Goal: Entertainment & Leisure: Consume media (video, audio)

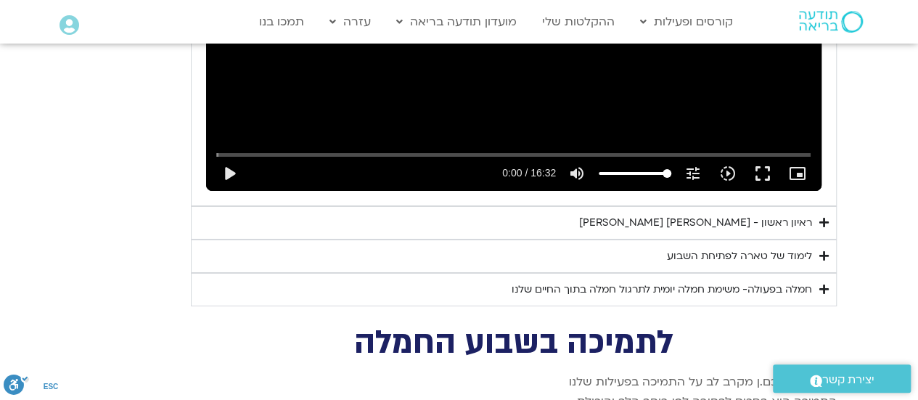
scroll to position [2418, 0]
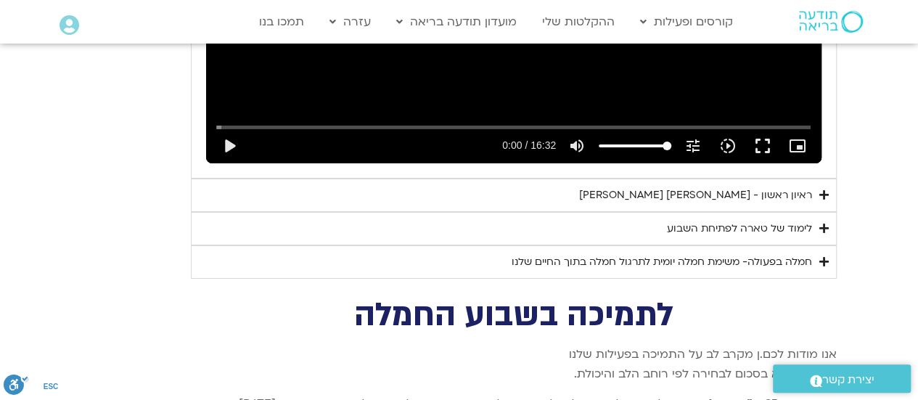
click at [823, 189] on icon "Accordion. Open links with Enter or Space, close with Escape, and navigate with…" at bounding box center [823, 194] width 9 height 11
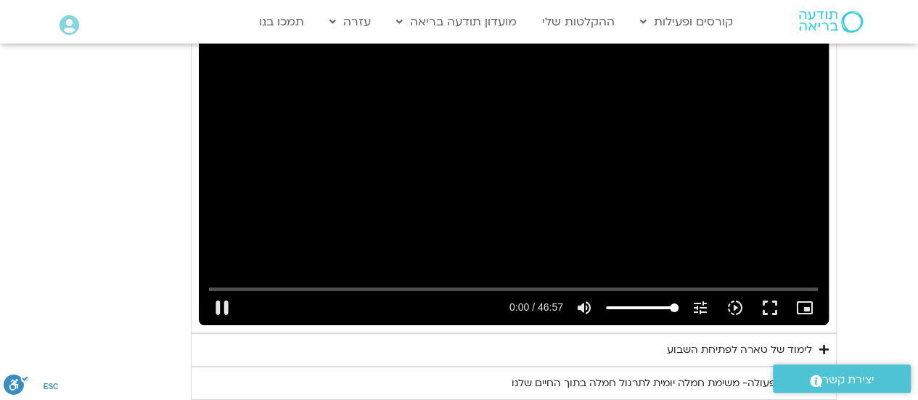
scroll to position [2669, 0]
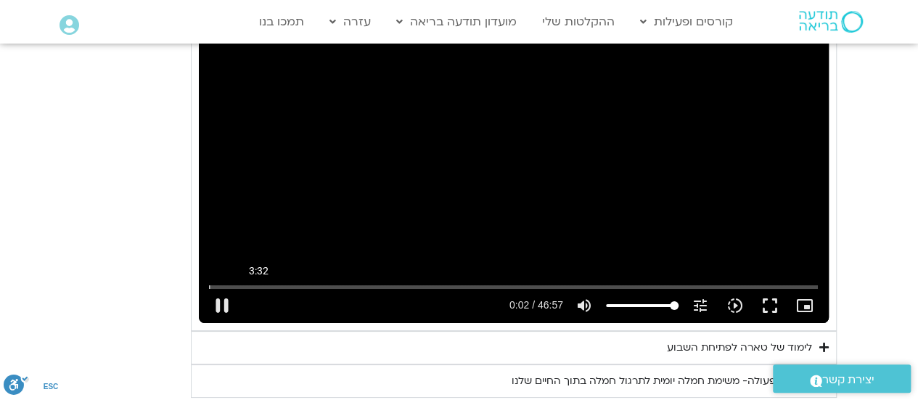
click at [258, 282] on input "Seek" at bounding box center [513, 286] width 609 height 9
type input "212.234711"
type input "72.3721590909091"
click at [656, 301] on input "Volume" at bounding box center [642, 305] width 73 height 9
click at [776, 288] on button "fullscreen" at bounding box center [769, 305] width 35 height 35
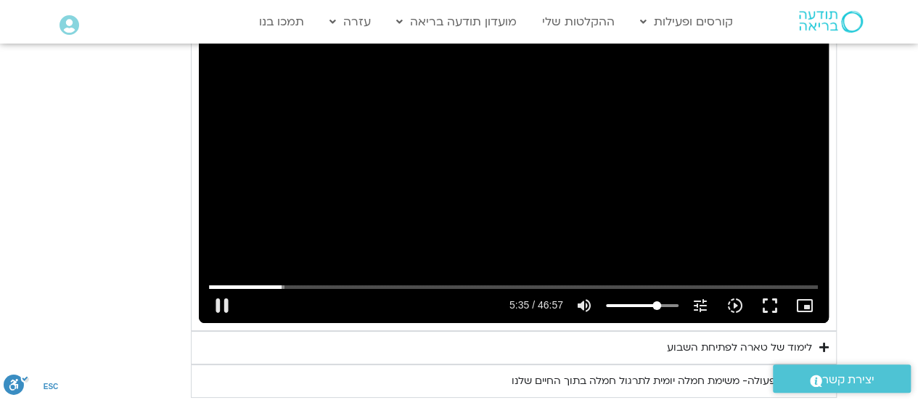
click at [662, 288] on div "pause 5:35 / 46:57 volume_up Mute tune Resolution Auto 480p slow_motion_video P…" at bounding box center [513, 305] width 617 height 35
type input "337.667843"
type input "82.2206439393939"
type input "337.79636"
type input "82.2206439393939"
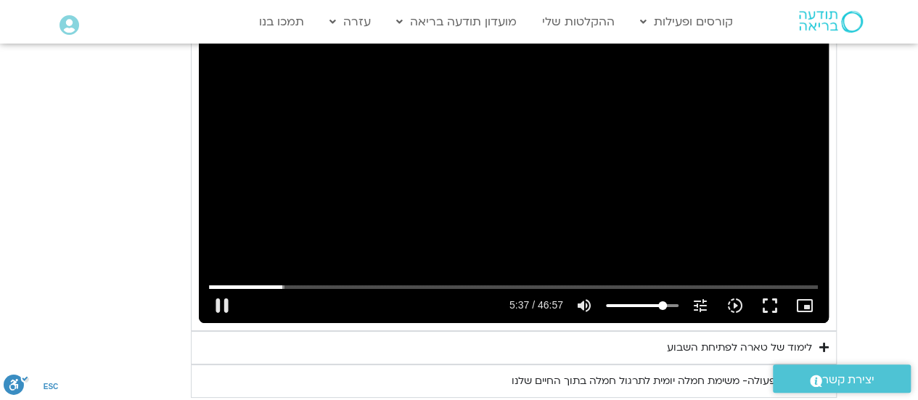
click at [662, 301] on input "Volume" at bounding box center [642, 305] width 73 height 9
click at [776, 288] on button "fullscreen" at bounding box center [769, 305] width 35 height 35
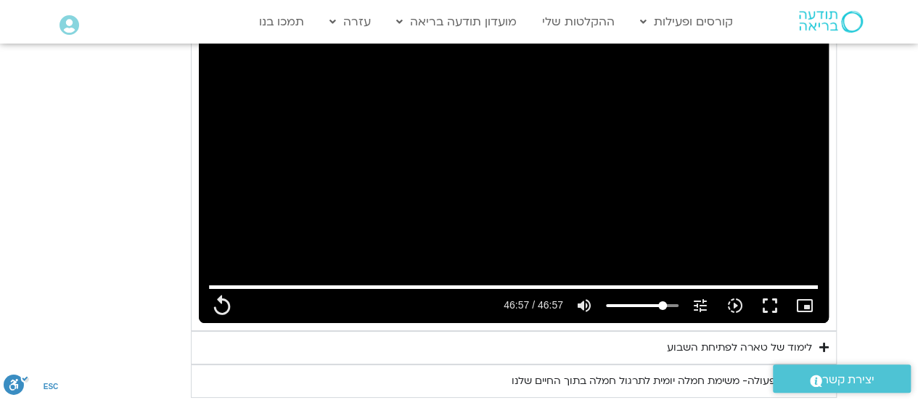
click at [824, 342] on icon "Accordion. Open links with Enter or Space, close with Escape, and navigate with…" at bounding box center [823, 347] width 9 height 11
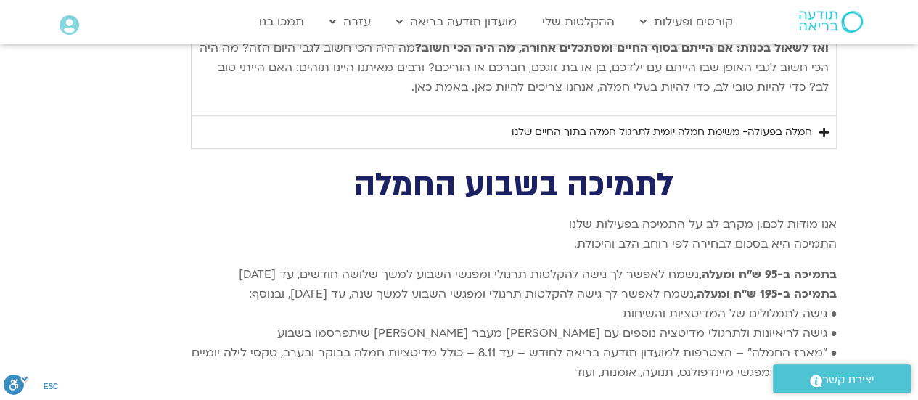
scroll to position [3370, 0]
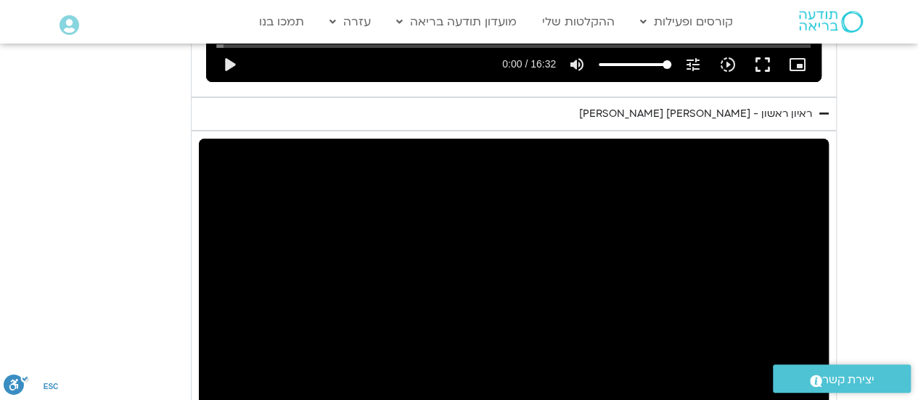
type input "0"
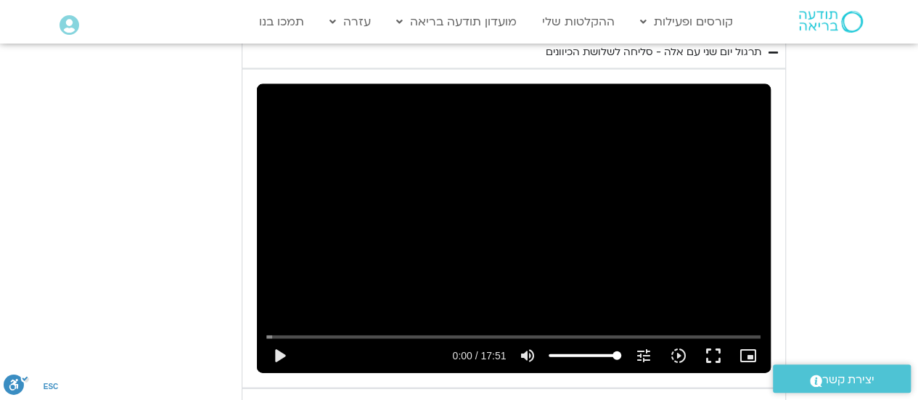
type input "0.955494"
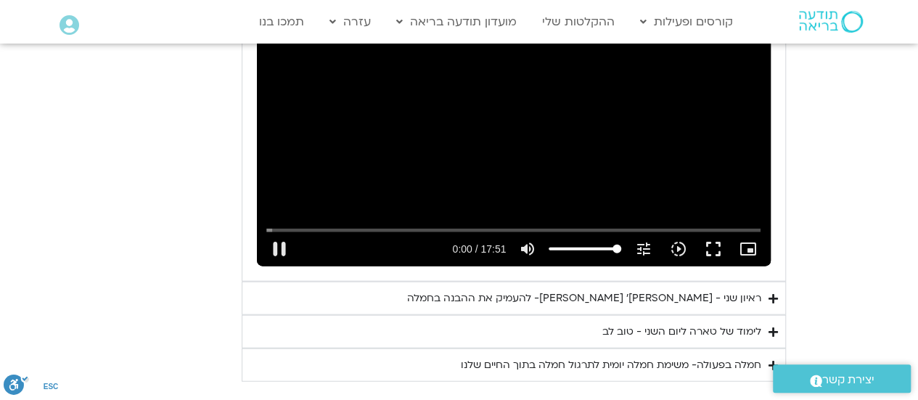
scroll to position [1582, 0]
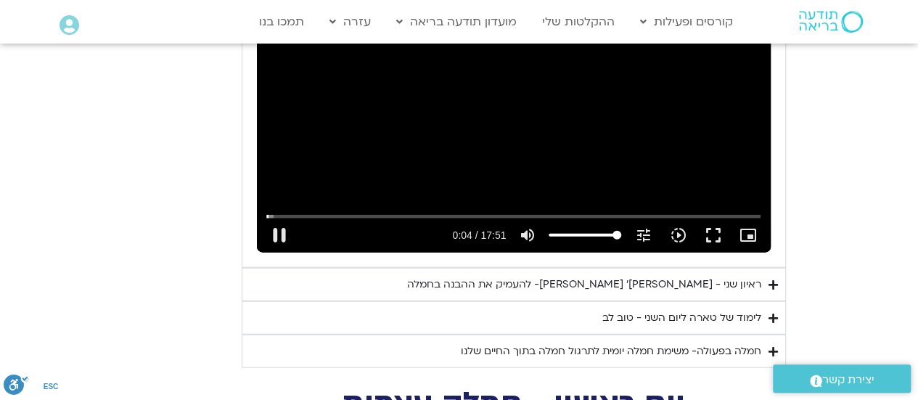
click at [279, 218] on button "pause" at bounding box center [279, 235] width 35 height 35
type input "5.093704"
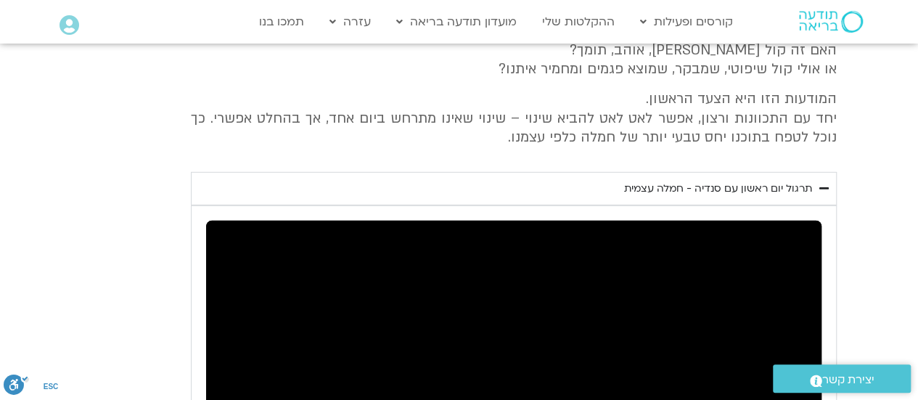
type input "9.389321"
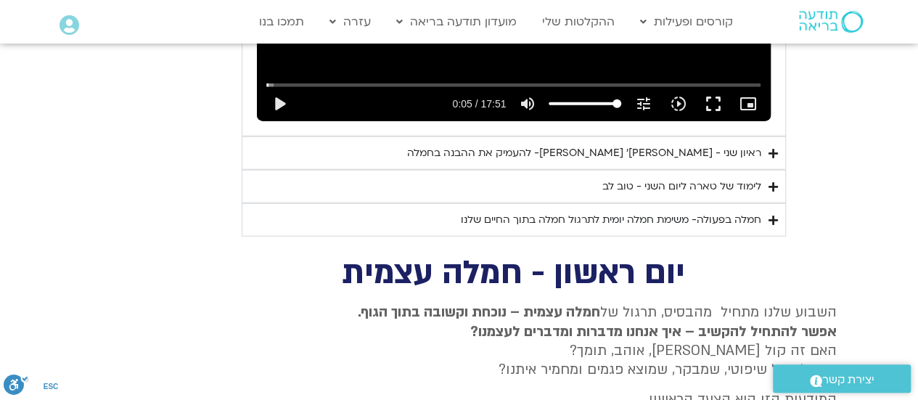
scroll to position [1694, 0]
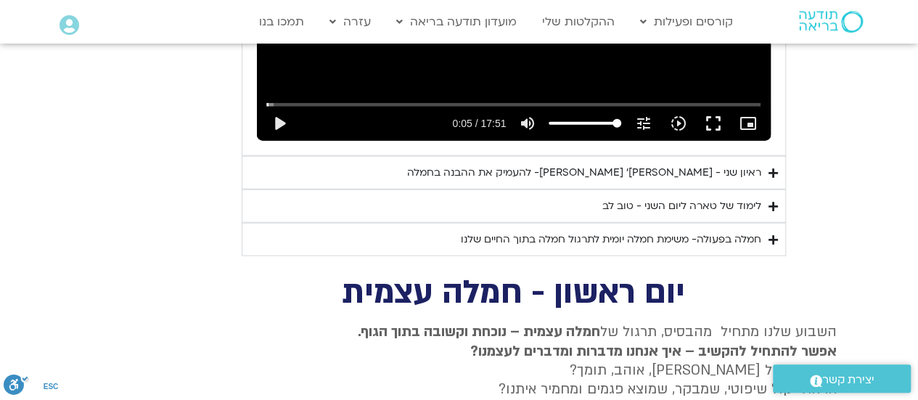
click at [770, 201] on icon "Accordion. Open links with Enter or Space, close with Escape, and navigate with…" at bounding box center [772, 206] width 9 height 11
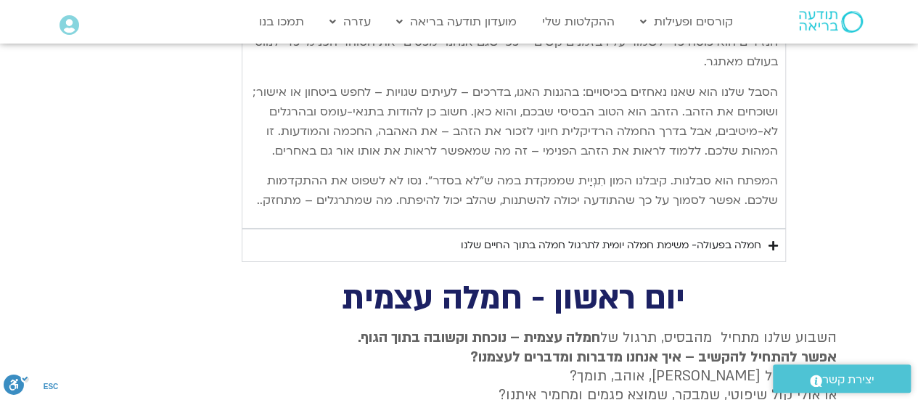
scroll to position [2413, 0]
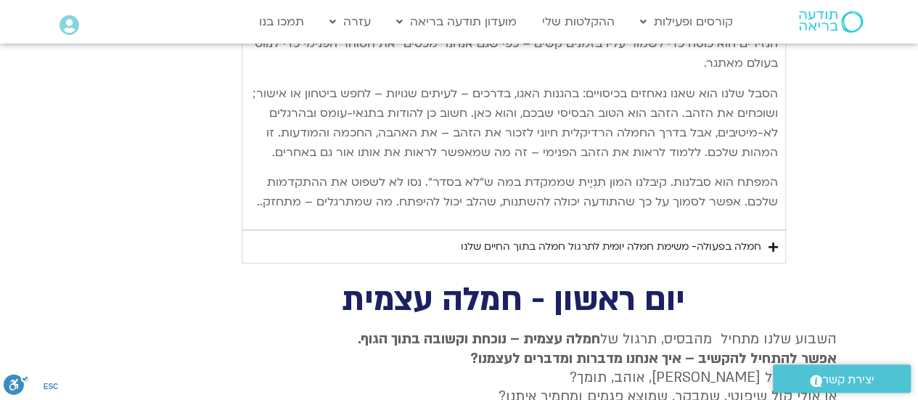
click at [769, 242] on icon "Accordion. Open links with Enter or Space, close with Escape, and navigate with…" at bounding box center [772, 247] width 9 height 11
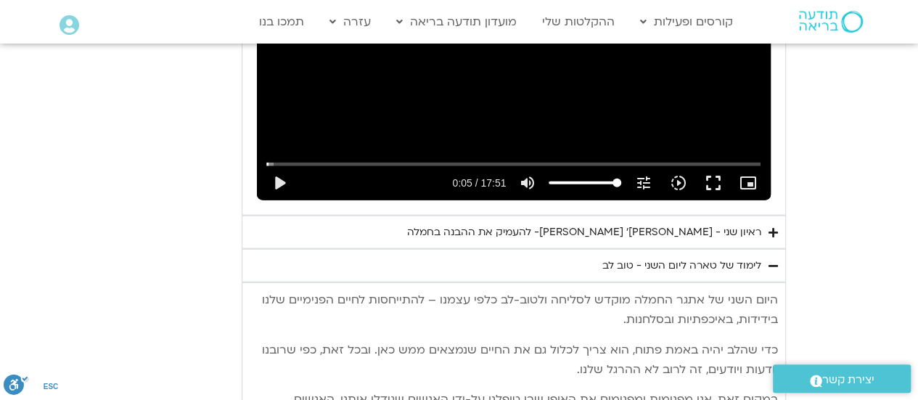
scroll to position [1634, 0]
click at [765, 216] on summary "ראיון שני - [PERSON_NAME]׳ [PERSON_NAME]- להעמיק את ההבנה בחמלה" at bounding box center [514, 232] width 544 height 33
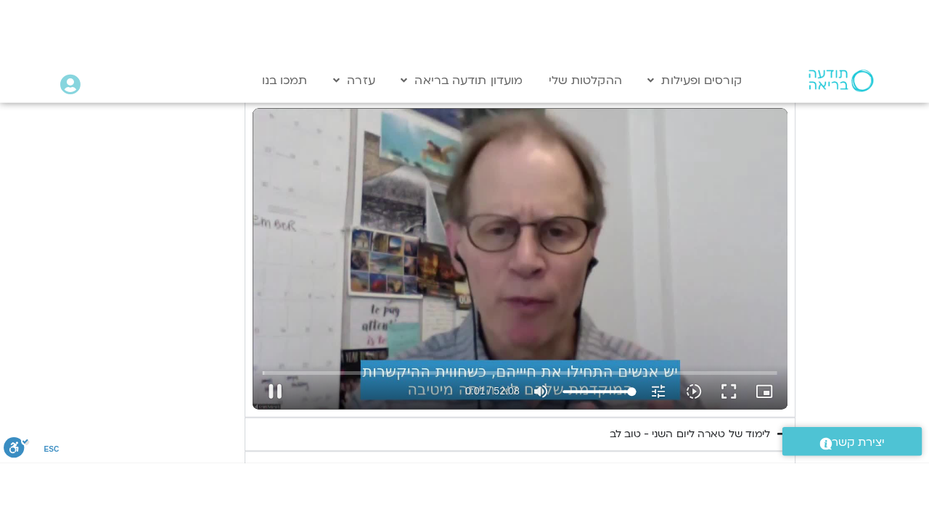
scroll to position [1852, 0]
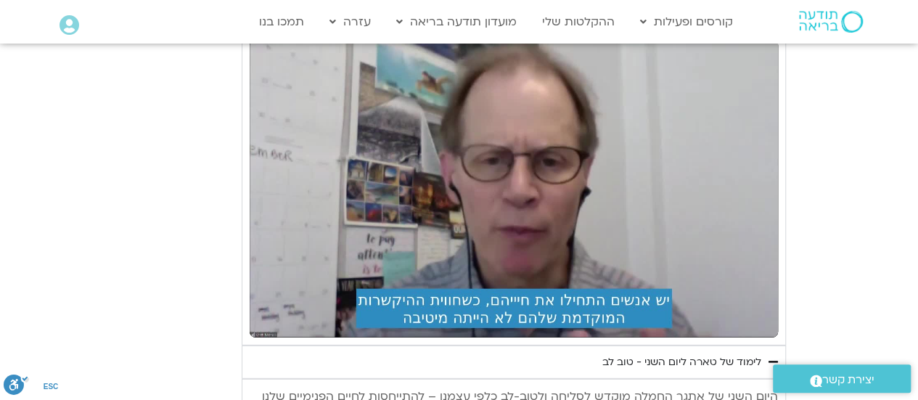
click at [821, 210] on section "יום שני - סליחה וטוב לב "סליחה אינה שכחה או התעלמות מהתנהגות פוגעת. במקום זאת, …" at bounding box center [459, 358] width 918 height 1910
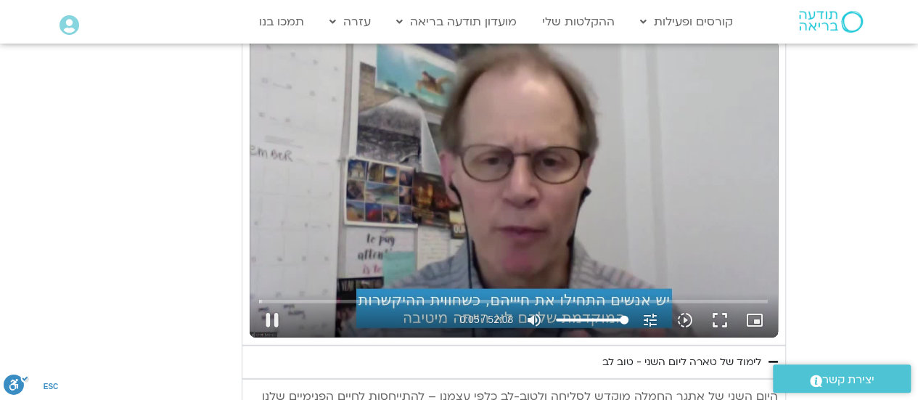
click at [715, 303] on button "fullscreen" at bounding box center [719, 320] width 35 height 35
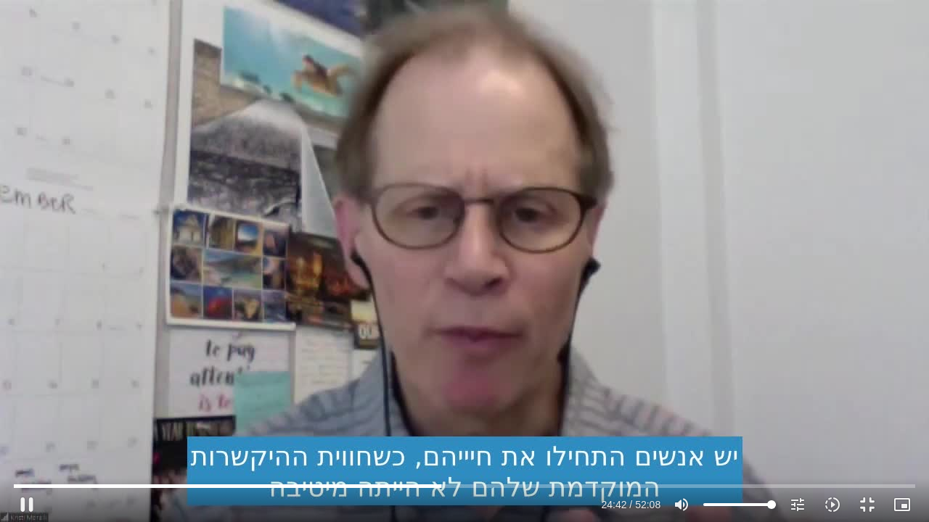
click at [771, 331] on div "Skip Ad pause 24:42 / 52:08 volume_up Mute tune Resolution Auto 720p slow_motio…" at bounding box center [464, 261] width 929 height 522
type input "1483.013393"
